Goal: Task Accomplishment & Management: Manage account settings

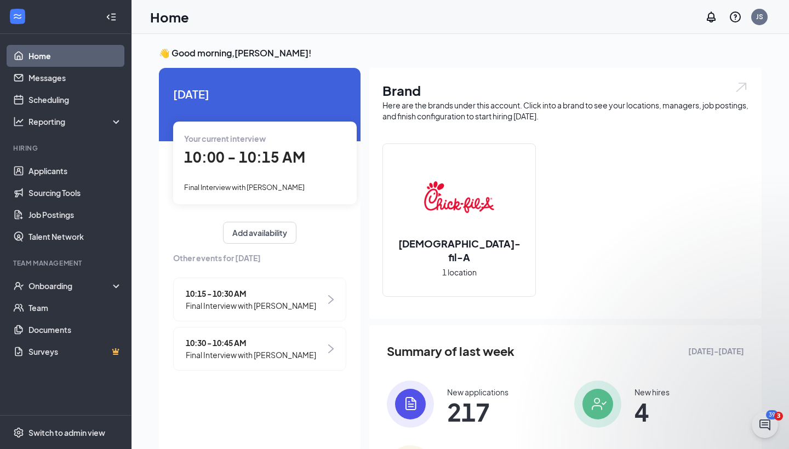
click at [303, 152] on div "10:00 - 10:15 AM" at bounding box center [265, 157] width 162 height 22
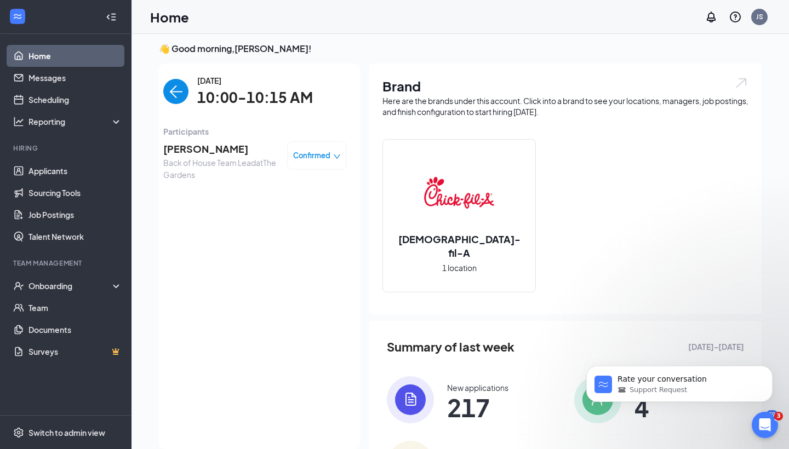
drag, startPoint x: 693, startPoint y: 12, endPoint x: 530, endPoint y: 286, distance: 318.9
click at [530, 286] on div "[DEMOGRAPHIC_DATA]-fil-A 1 location" at bounding box center [459, 216] width 152 height 152
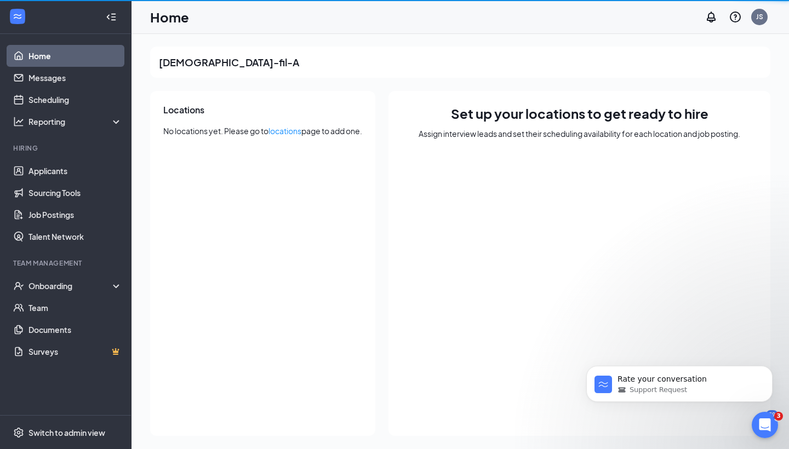
scroll to position [1, 0]
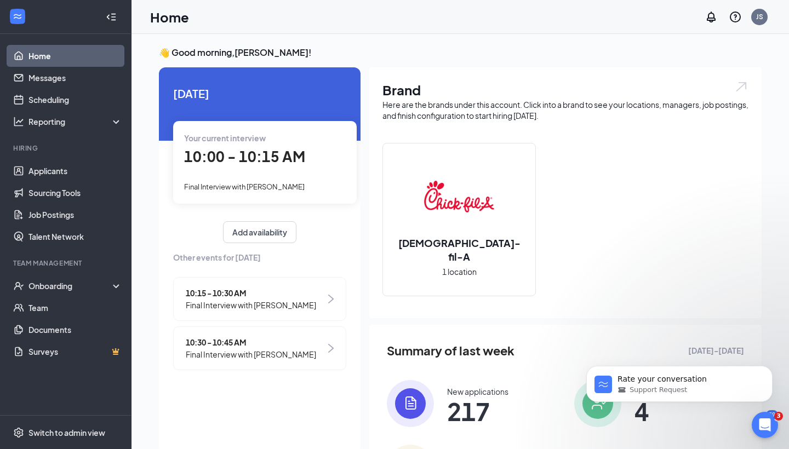
click at [265, 169] on div "Your current interview 10:00 - 10:15 AM Final Interview with [PERSON_NAME]" at bounding box center [264, 162] width 183 height 82
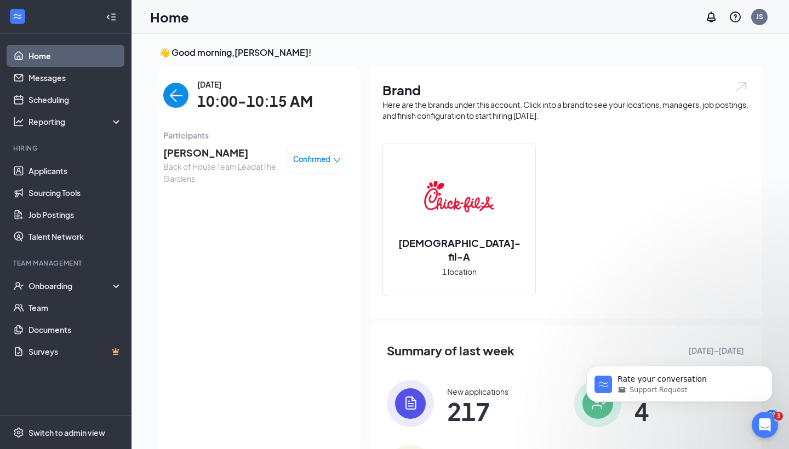
scroll to position [4, 0]
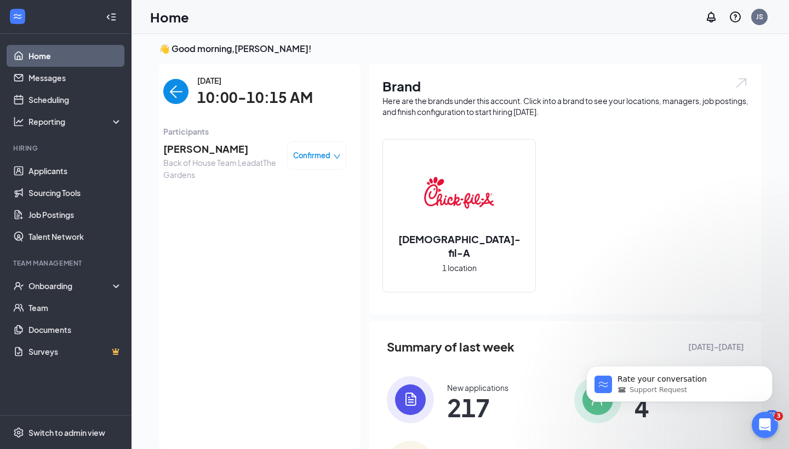
click at [229, 165] on span "Back of House Team Lead at [GEOGRAPHIC_DATA]" at bounding box center [220, 169] width 115 height 24
click at [202, 145] on span "[PERSON_NAME]" at bounding box center [220, 148] width 115 height 15
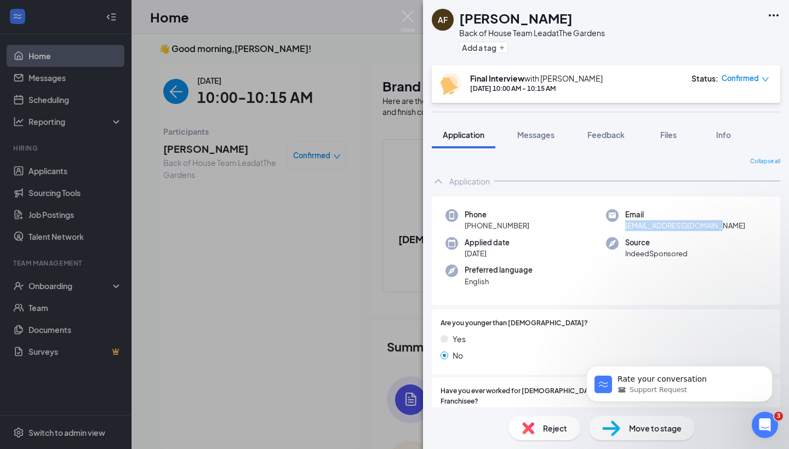
drag, startPoint x: 723, startPoint y: 228, endPoint x: 613, endPoint y: 227, distance: 110.1
click at [613, 227] on div "Email [EMAIL_ADDRESS][DOMAIN_NAME]" at bounding box center [686, 220] width 160 height 22
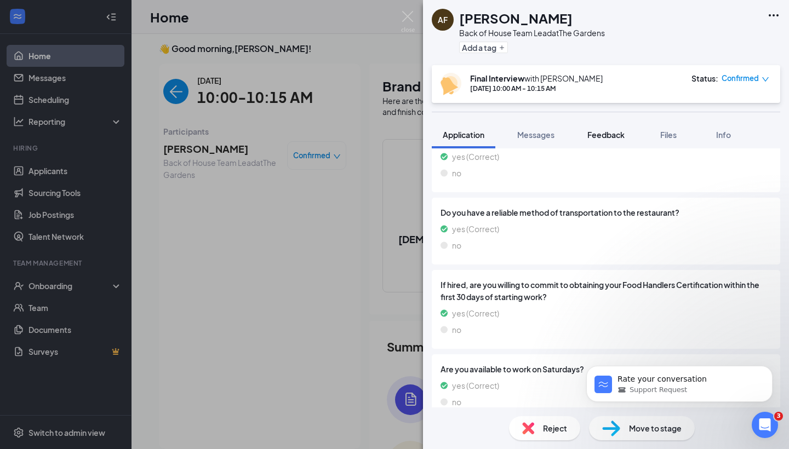
scroll to position [947, 0]
click at [527, 132] on span "Messages" at bounding box center [535, 135] width 37 height 10
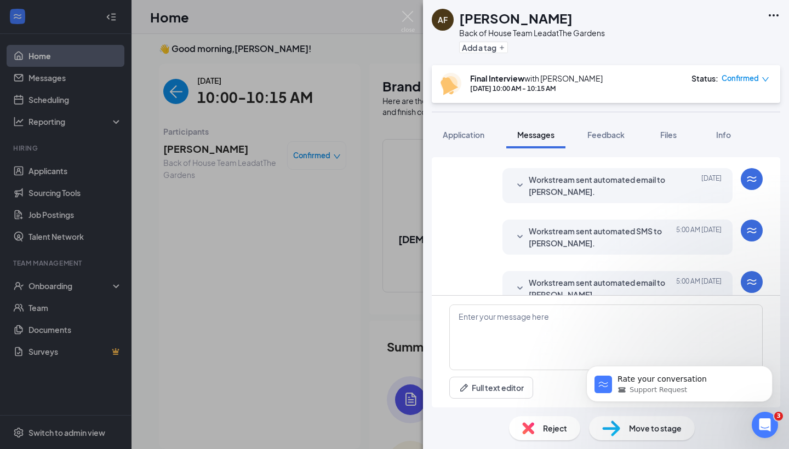
click at [614, 277] on span "Workstream sent automated email to [PERSON_NAME]." at bounding box center [599, 289] width 143 height 24
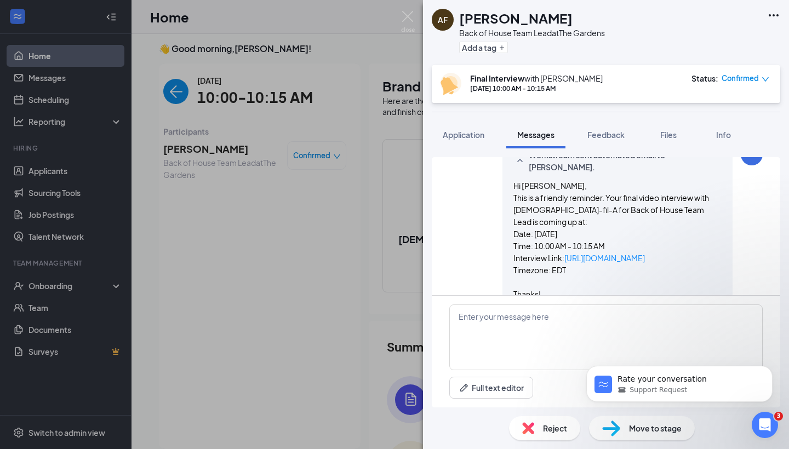
scroll to position [563, 0]
drag, startPoint x: 724, startPoint y: 227, endPoint x: 566, endPoint y: 228, distance: 158.3
click at [566, 228] on div "Workstream sent automated email to [PERSON_NAME]. [DATE] 5:00 AM Hi [PERSON_NAM…" at bounding box center [617, 231] width 230 height 174
copy link "[URL][DOMAIN_NAME]"
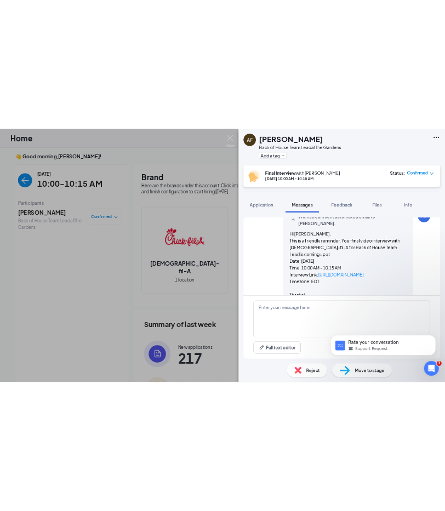
scroll to position [501, 0]
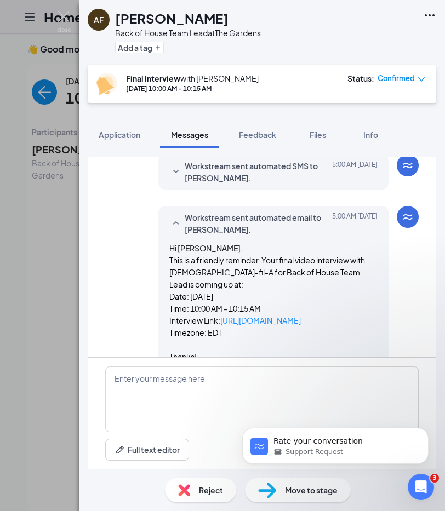
click at [267, 449] on img at bounding box center [267, 490] width 18 height 16
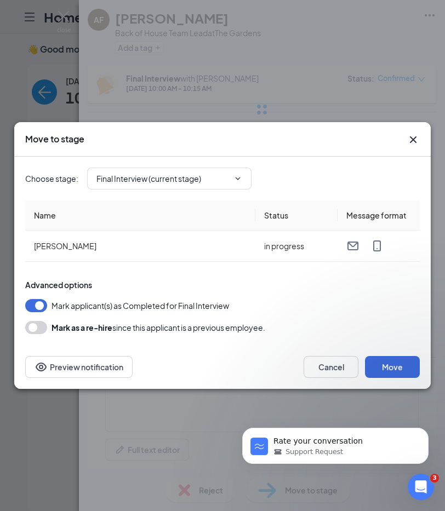
type input "Hiring Complete (final stage)"
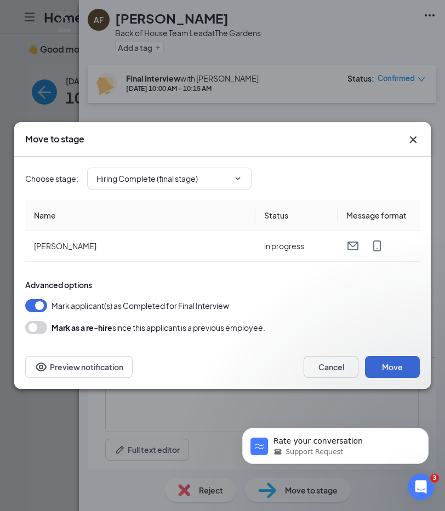
click at [410, 144] on icon "Cross" at bounding box center [412, 139] width 13 height 13
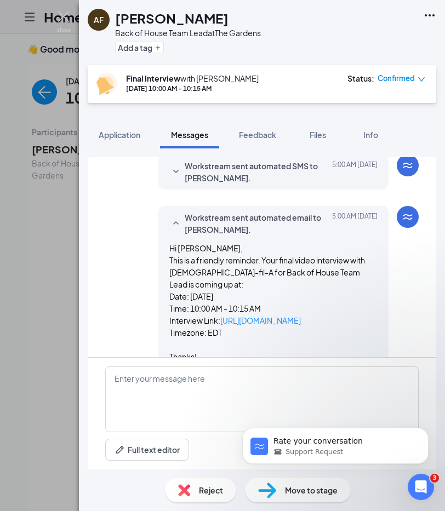
click at [202, 449] on span "Reject" at bounding box center [211, 490] width 24 height 12
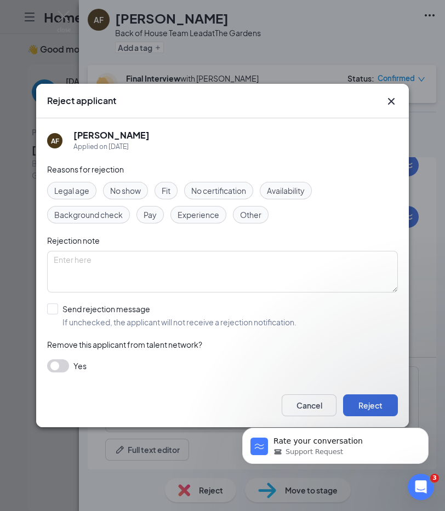
click at [166, 189] on span "Fit" at bounding box center [166, 191] width 9 height 12
click at [111, 313] on div "Send rejection message" at bounding box center [179, 308] width 234 height 11
click at [111, 313] on input "Send rejection message If unchecked, the applicant will not receive a rejection…" at bounding box center [171, 315] width 249 height 24
checkbox input "true"
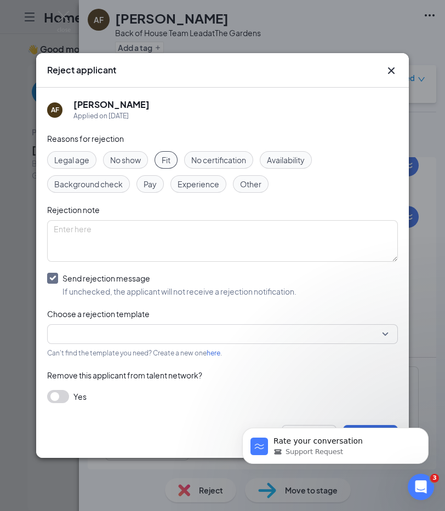
click at [108, 331] on input "search" at bounding box center [219, 334] width 330 height 19
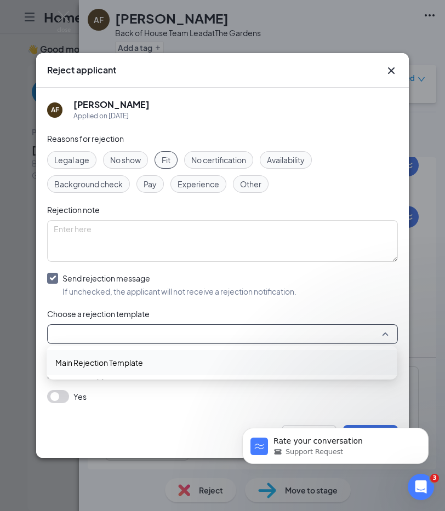
click at [97, 358] on span "Main Rejection Template" at bounding box center [99, 363] width 88 height 12
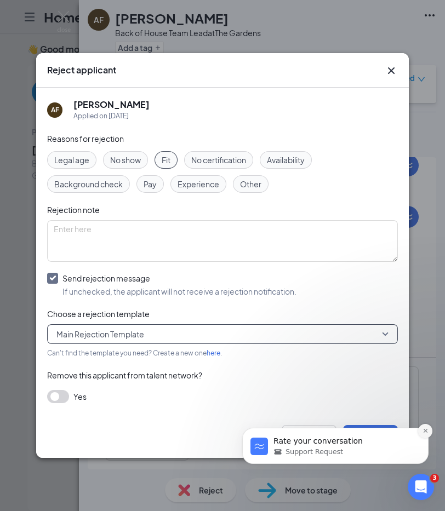
click at [423, 434] on icon "Dismiss notification" at bounding box center [425, 431] width 6 height 6
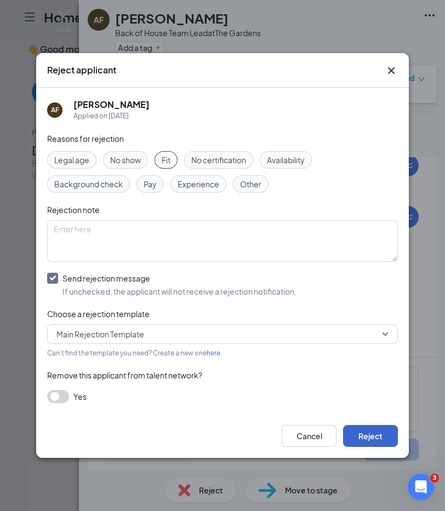
click at [388, 437] on button "Reject" at bounding box center [370, 436] width 55 height 22
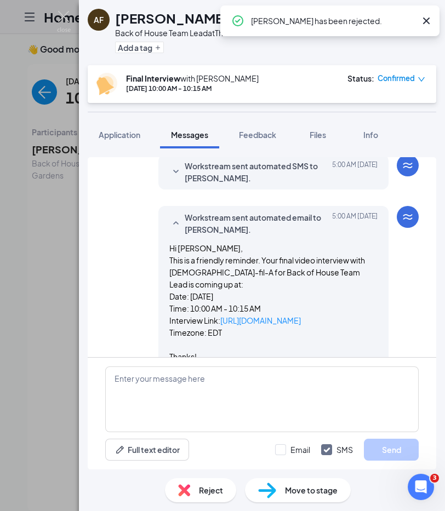
click at [56, 208] on div "AF [PERSON_NAME] Back of House Team Lead at The Gardens Add a tag Final Intervi…" at bounding box center [222, 255] width 445 height 511
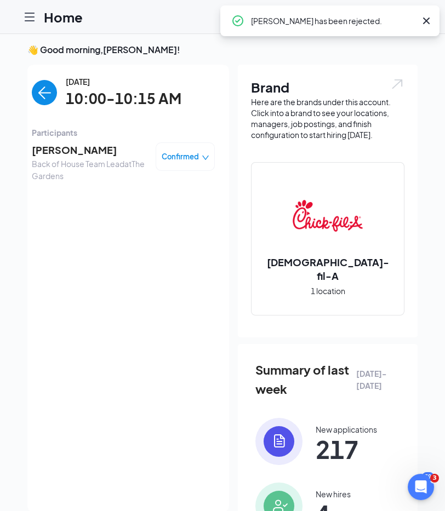
click at [43, 103] on img "back-button" at bounding box center [44, 92] width 25 height 25
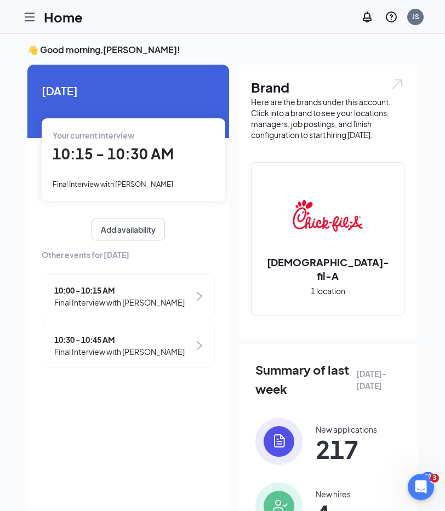
click at [167, 141] on div "Your current interview" at bounding box center [134, 135] width 162 height 12
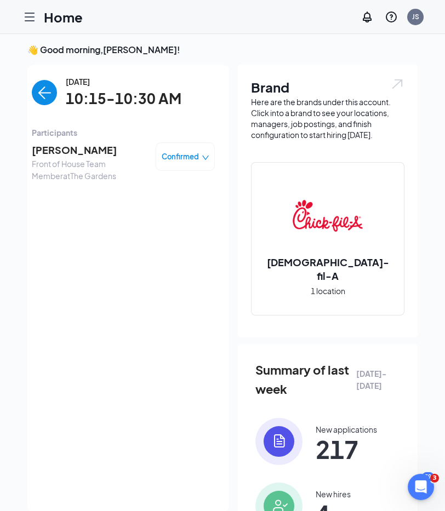
scroll to position [4, 0]
click at [87, 151] on span "[PERSON_NAME]" at bounding box center [89, 149] width 115 height 15
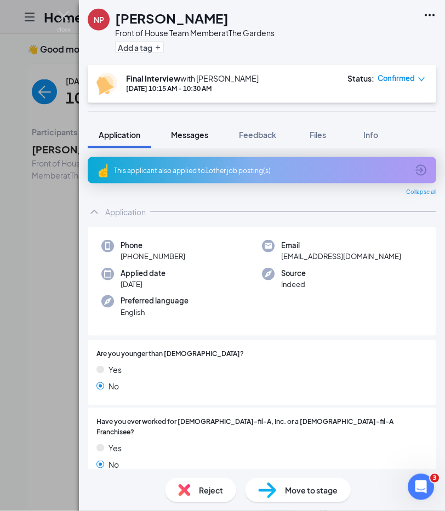
click at [203, 133] on span "Messages" at bounding box center [189, 135] width 37 height 10
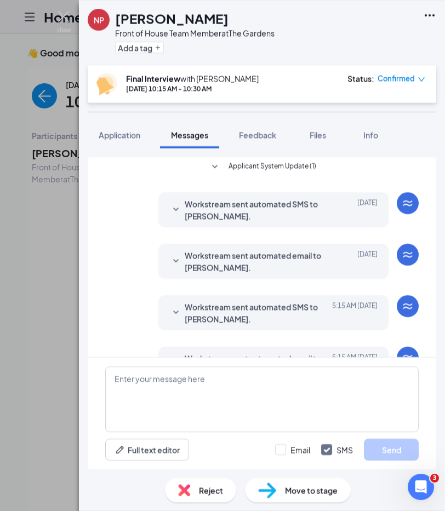
scroll to position [259, 0]
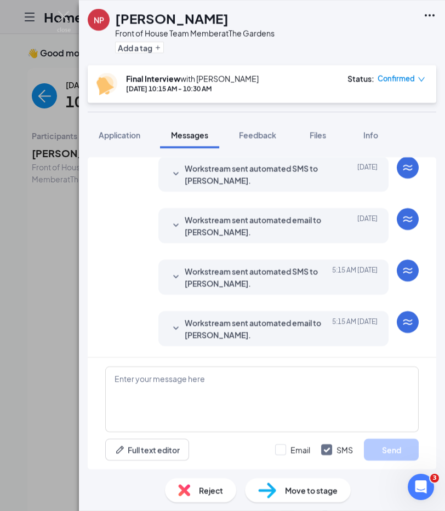
click at [261, 335] on span "Workstream sent automated email to [PERSON_NAME]." at bounding box center [256, 329] width 143 height 24
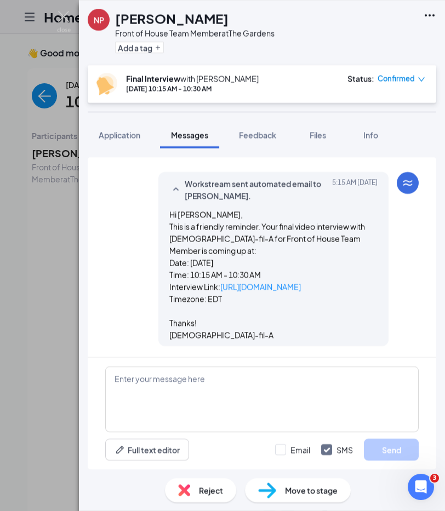
scroll to position [398, 0]
drag, startPoint x: 376, startPoint y: 284, endPoint x: 221, endPoint y: 283, distance: 154.4
click at [221, 283] on p "Interview Link: [URL][DOMAIN_NAME]" at bounding box center [273, 286] width 208 height 12
copy link "[URL][DOMAIN_NAME]"
click at [298, 300] on p "Timezone: EDT" at bounding box center [273, 298] width 208 height 12
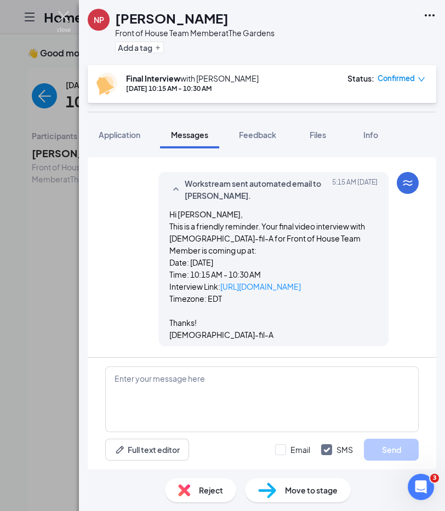
click at [68, 20] on img at bounding box center [64, 21] width 14 height 21
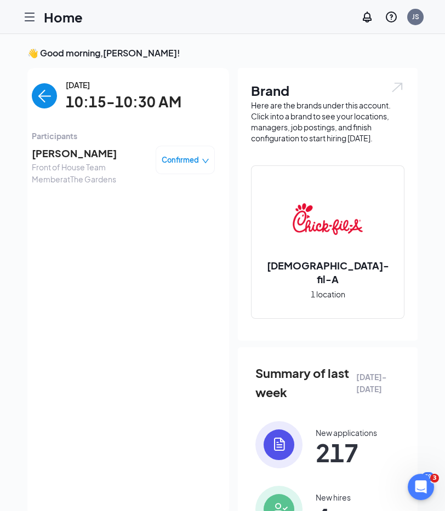
scroll to position [4, 0]
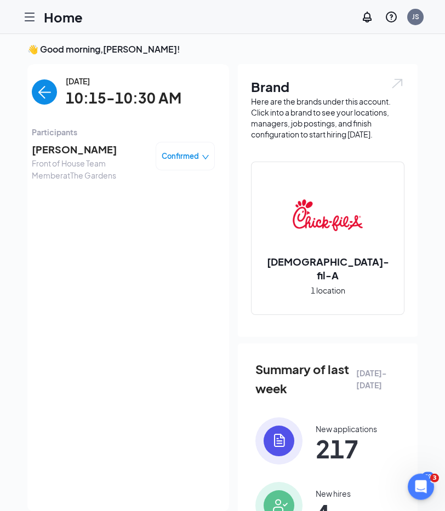
click at [92, 143] on span "[PERSON_NAME]" at bounding box center [89, 149] width 115 height 15
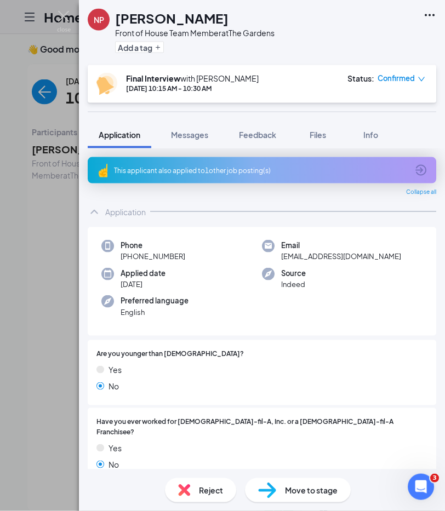
click at [189, 449] on img at bounding box center [184, 490] width 12 height 12
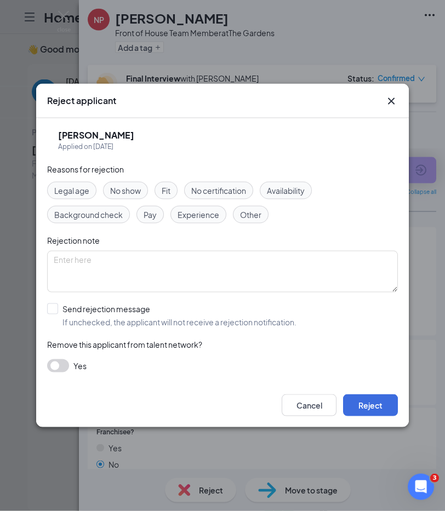
click at [137, 189] on span "No show" at bounding box center [125, 191] width 31 height 12
click at [79, 317] on span "If unchecked, the applicant will not receive a rejection notification." at bounding box center [179, 322] width 234 height 11
click at [79, 316] on input "Send rejection message If unchecked, the applicant will not receive a rejection…" at bounding box center [171, 315] width 249 height 24
checkbox input "true"
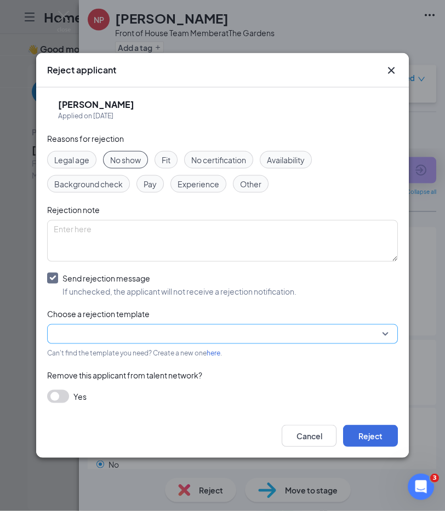
click at [98, 334] on input "search" at bounding box center [219, 334] width 330 height 19
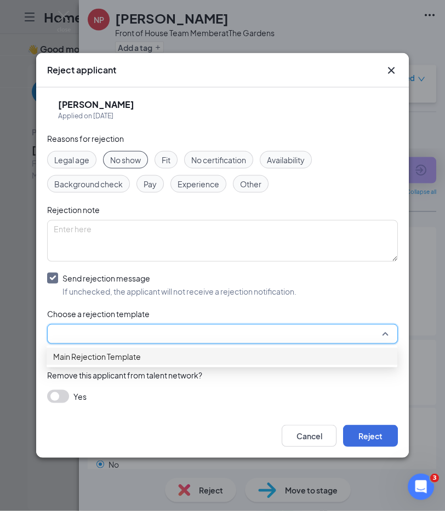
click at [93, 363] on span "Main Rejection Template" at bounding box center [97, 356] width 88 height 12
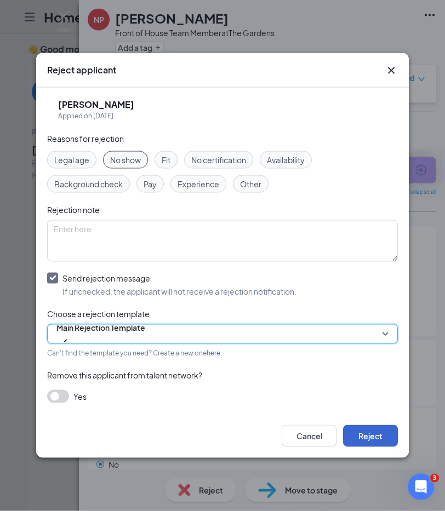
click at [393, 446] on button "Reject" at bounding box center [370, 436] width 55 height 22
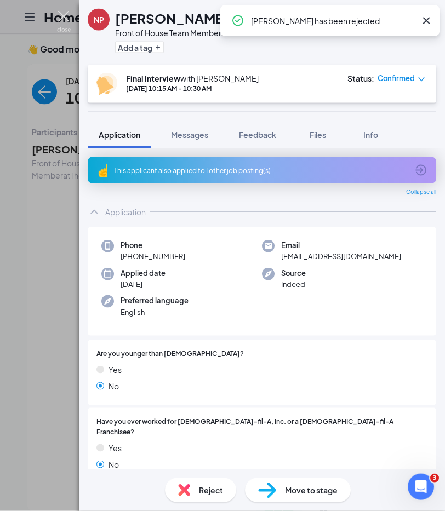
click at [66, 18] on img at bounding box center [64, 21] width 14 height 21
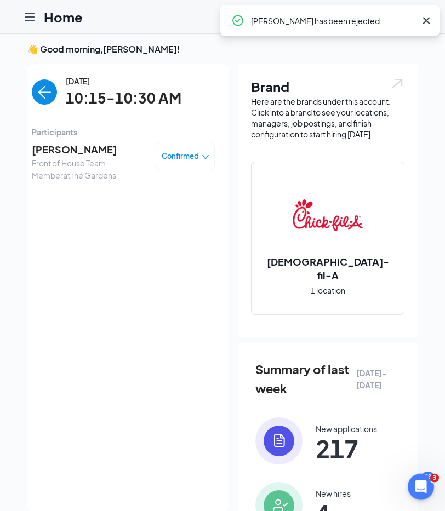
click at [44, 103] on img "back-button" at bounding box center [44, 91] width 25 height 25
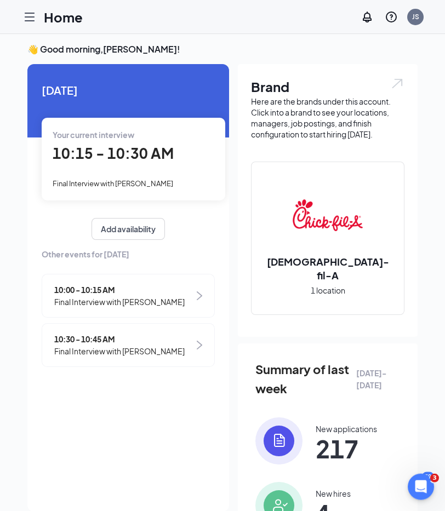
click at [119, 341] on span "10:30 - 10:45 AM" at bounding box center [119, 339] width 130 height 12
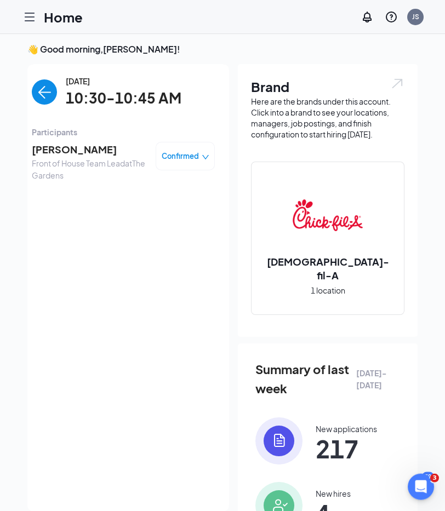
click at [66, 154] on span "[PERSON_NAME]" at bounding box center [89, 149] width 115 height 15
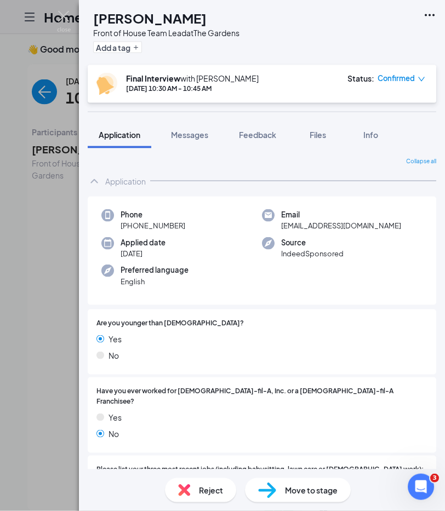
click at [180, 449] on img at bounding box center [184, 490] width 12 height 12
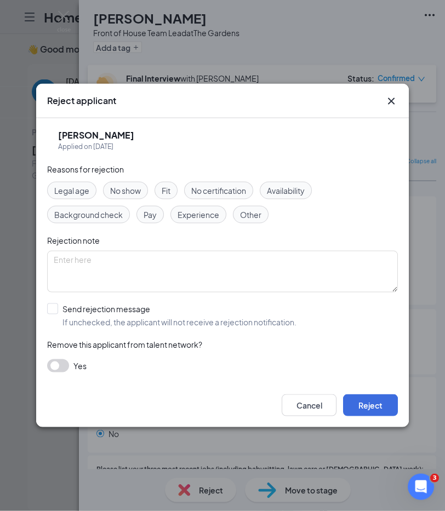
click at [139, 188] on span "No show" at bounding box center [125, 191] width 31 height 12
click at [89, 312] on div "Send rejection message" at bounding box center [179, 308] width 234 height 11
click at [89, 312] on input "Send rejection message If unchecked, the applicant will not receive a rejection…" at bounding box center [171, 315] width 249 height 24
checkbox input "true"
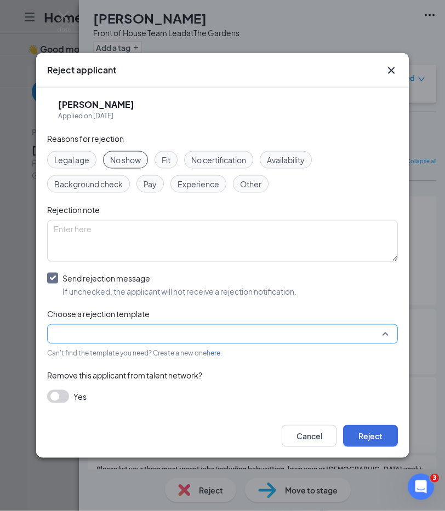
click at [101, 342] on input "search" at bounding box center [219, 334] width 330 height 19
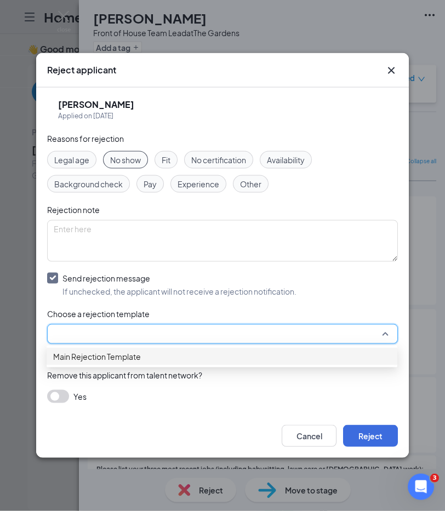
click at [106, 363] on span "Main Rejection Template" at bounding box center [97, 356] width 88 height 12
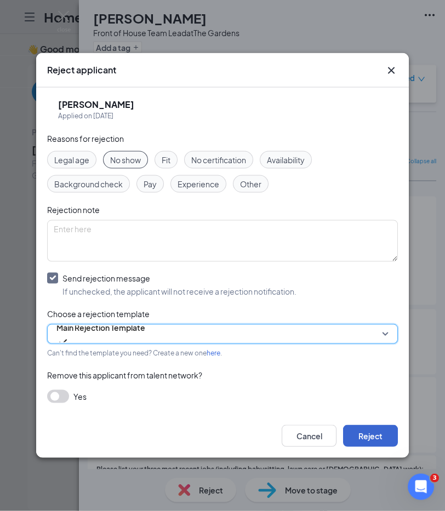
click at [370, 441] on button "Reject" at bounding box center [370, 436] width 55 height 22
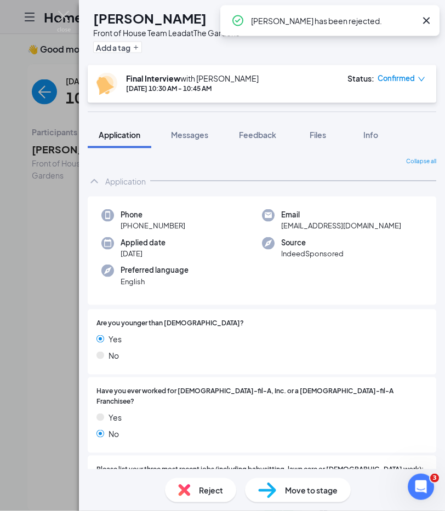
click at [26, 13] on div "TB [PERSON_NAME] Front of House Team Lead at The Gardens Add a tag Final Interv…" at bounding box center [222, 255] width 445 height 511
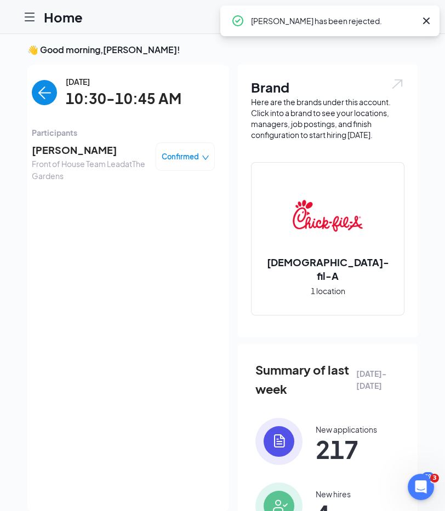
click at [26, 15] on icon "Hamburger" at bounding box center [29, 16] width 13 height 13
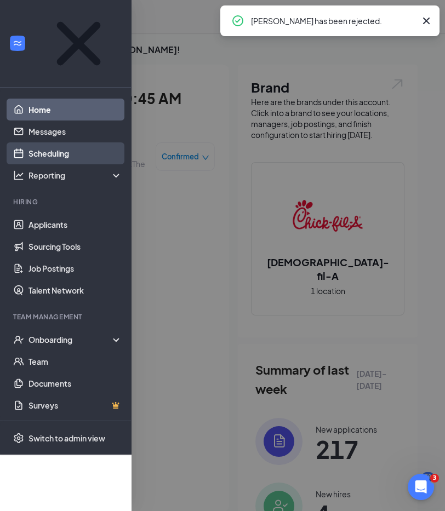
click at [50, 142] on link "Scheduling" at bounding box center [75, 153] width 94 height 22
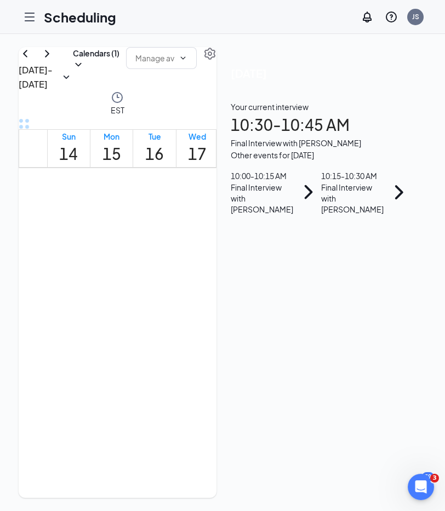
scroll to position [0, 108]
click at [196, 291] on span "10:30-10:45 AM" at bounding box center [207, 276] width 22 height 32
